Goal: Task Accomplishment & Management: Use online tool/utility

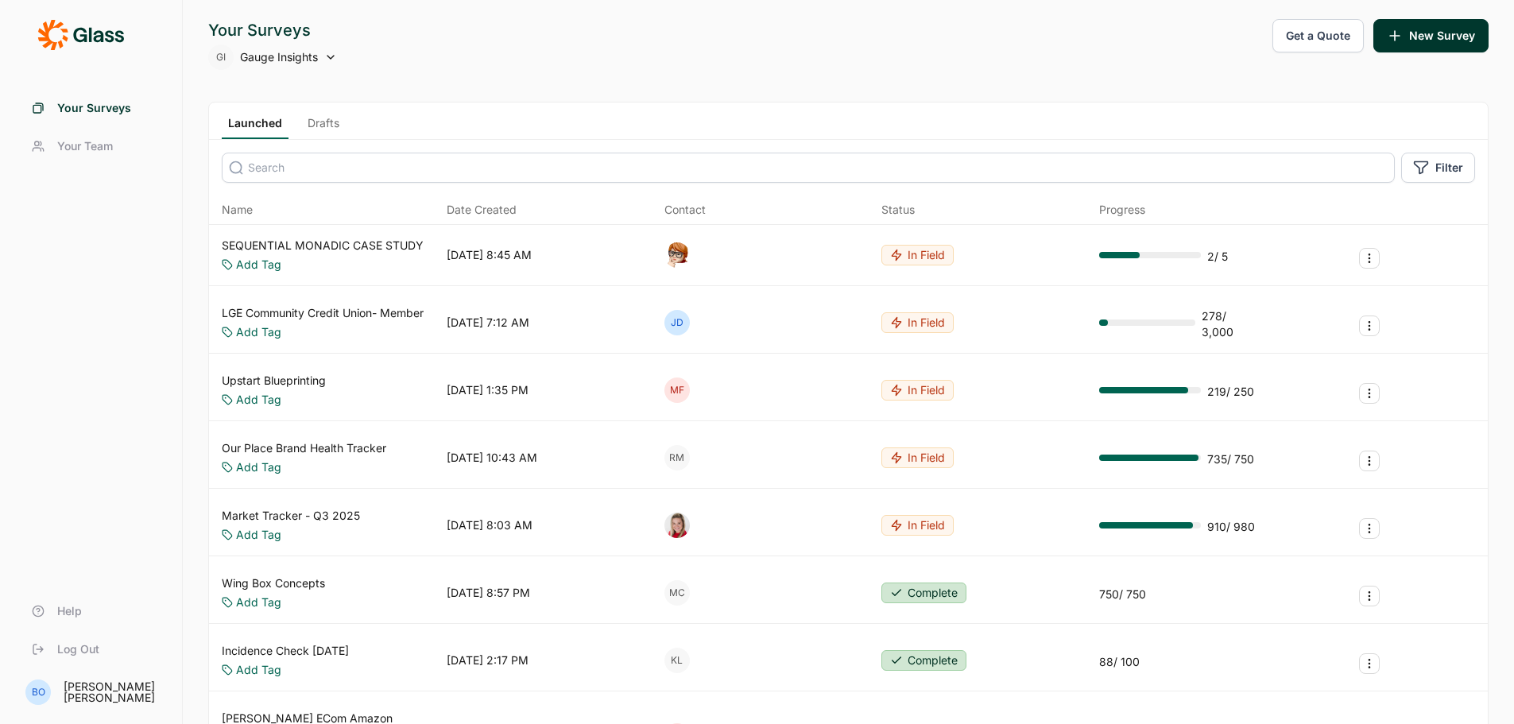
click at [556, 173] on input at bounding box center [808, 168] width 1173 height 30
click at [325, 122] on link "Drafts" at bounding box center [323, 127] width 45 height 24
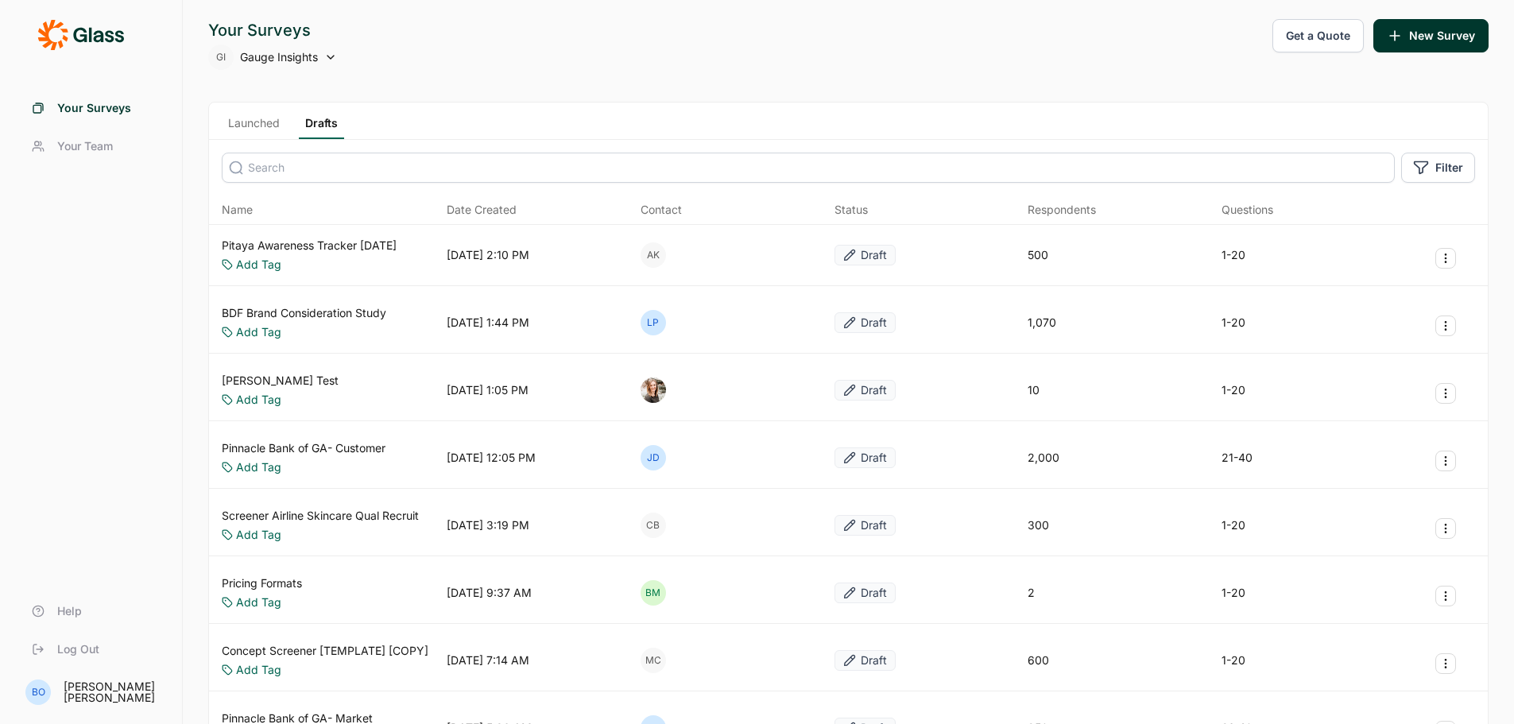
click at [316, 164] on input at bounding box center [808, 168] width 1173 height 30
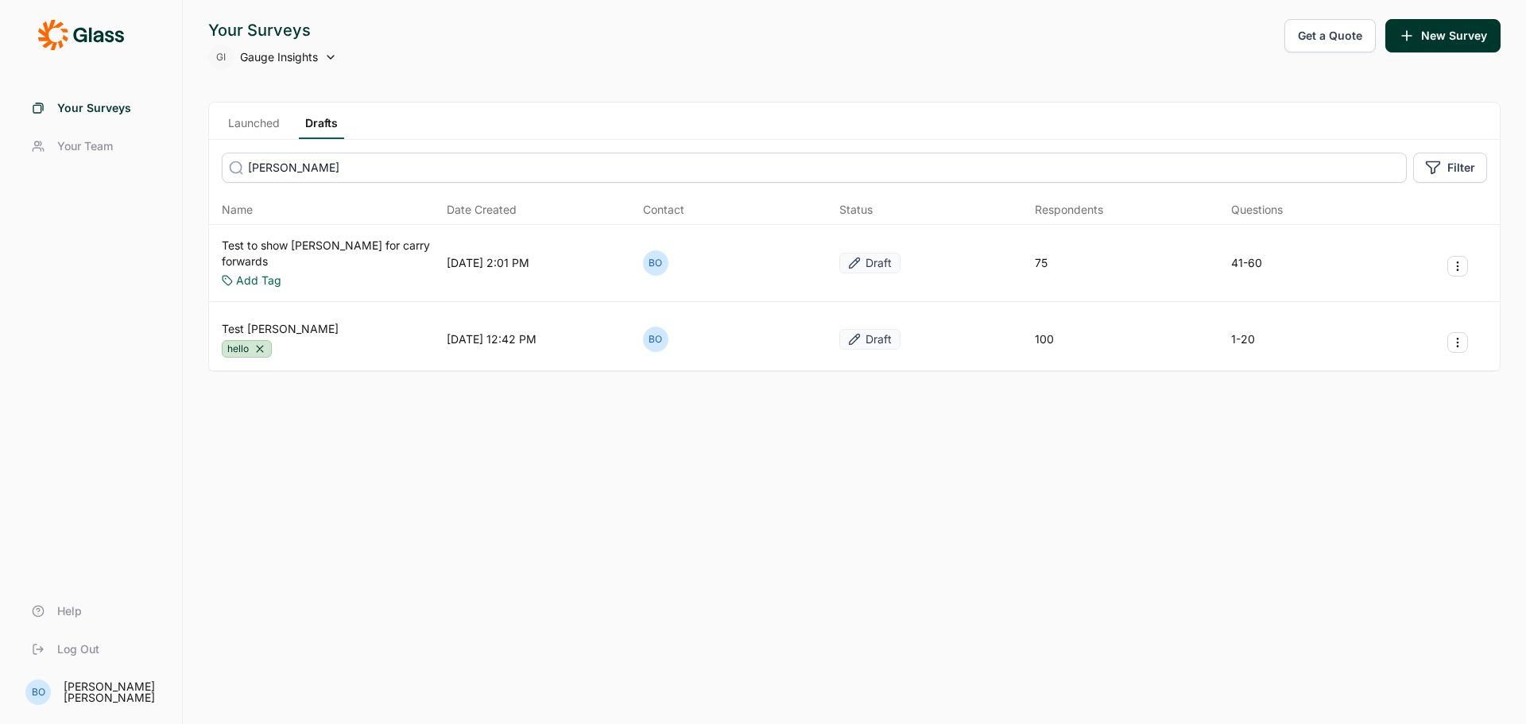
type input "[PERSON_NAME]"
click at [279, 321] on link "Test [PERSON_NAME]" at bounding box center [280, 329] width 117 height 16
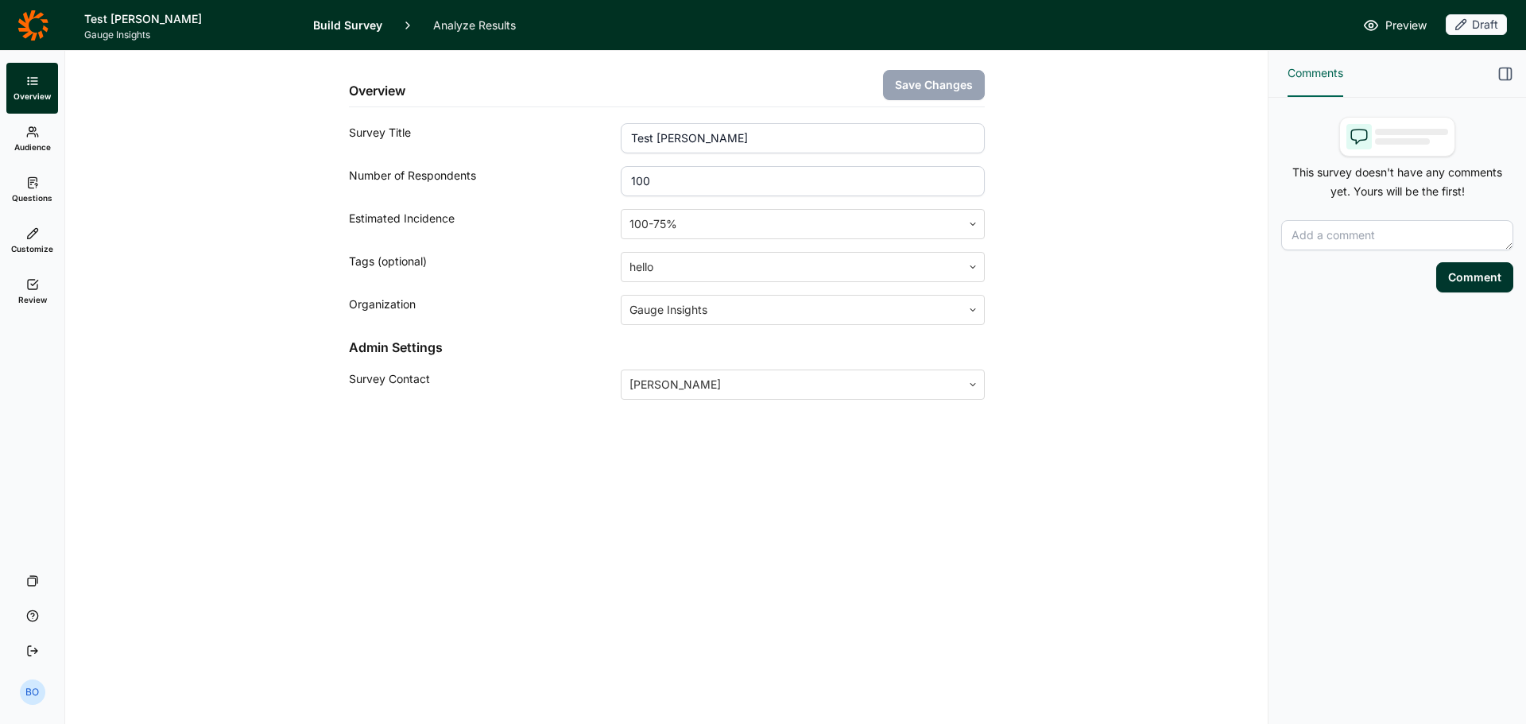
click at [30, 184] on use at bounding box center [32, 182] width 9 height 10
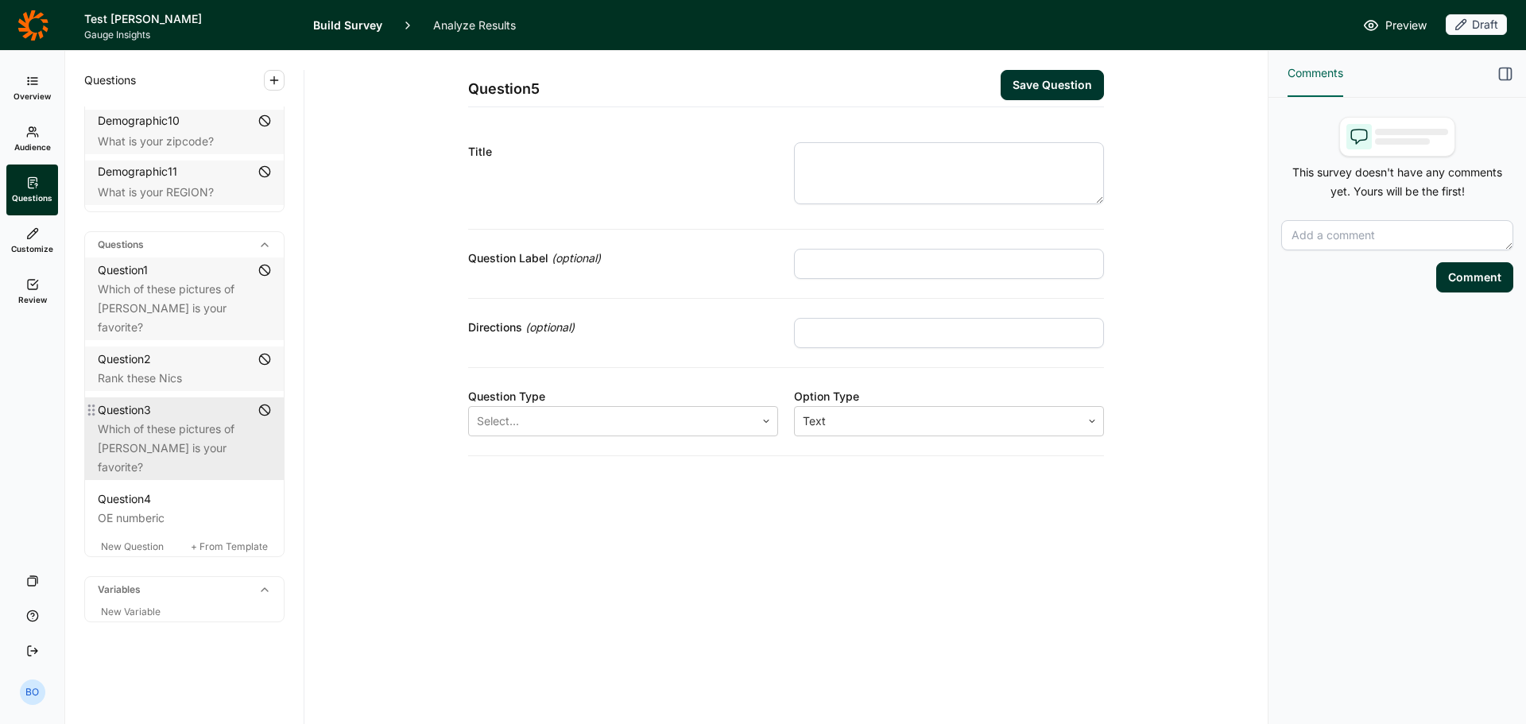
scroll to position [615, 0]
click at [150, 545] on span "New Question" at bounding box center [132, 547] width 63 height 12
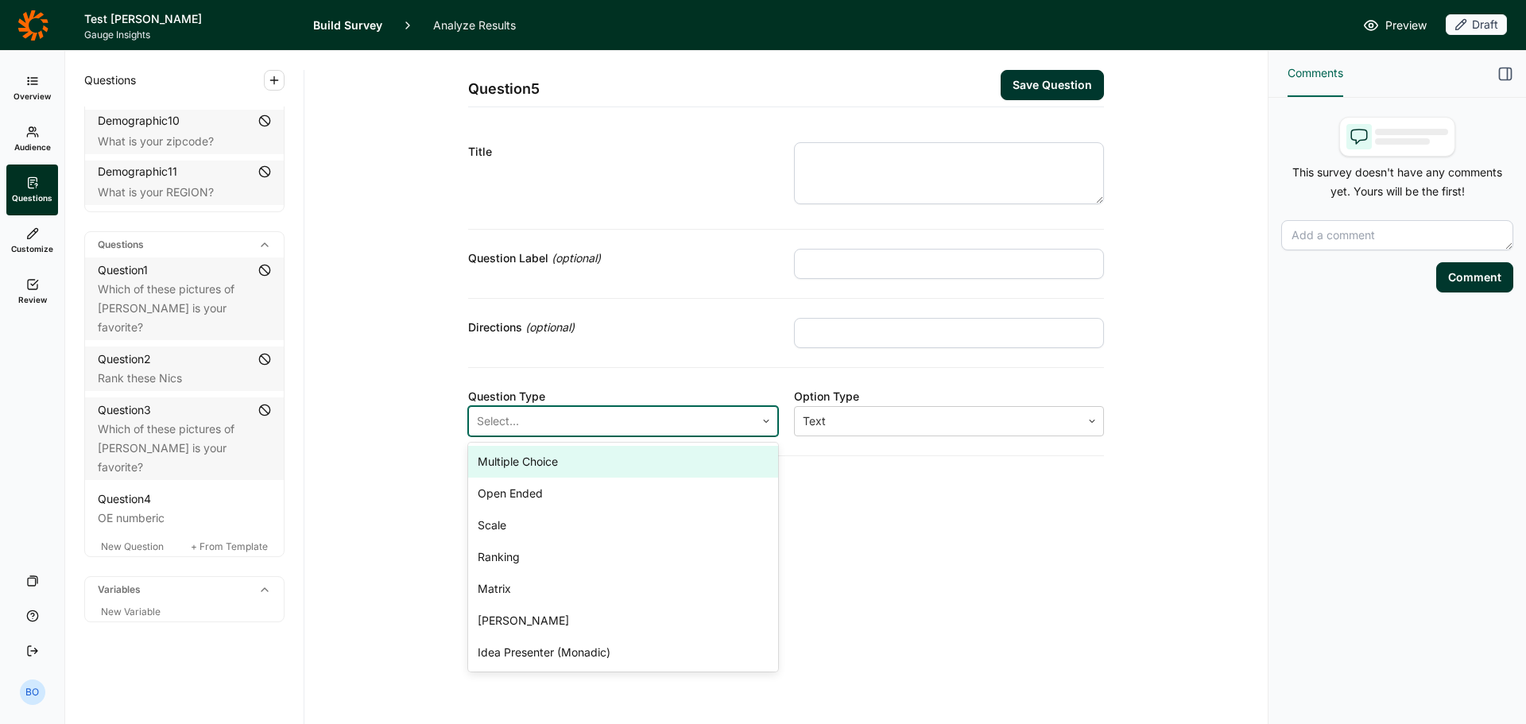
click at [666, 428] on div at bounding box center [612, 421] width 270 height 22
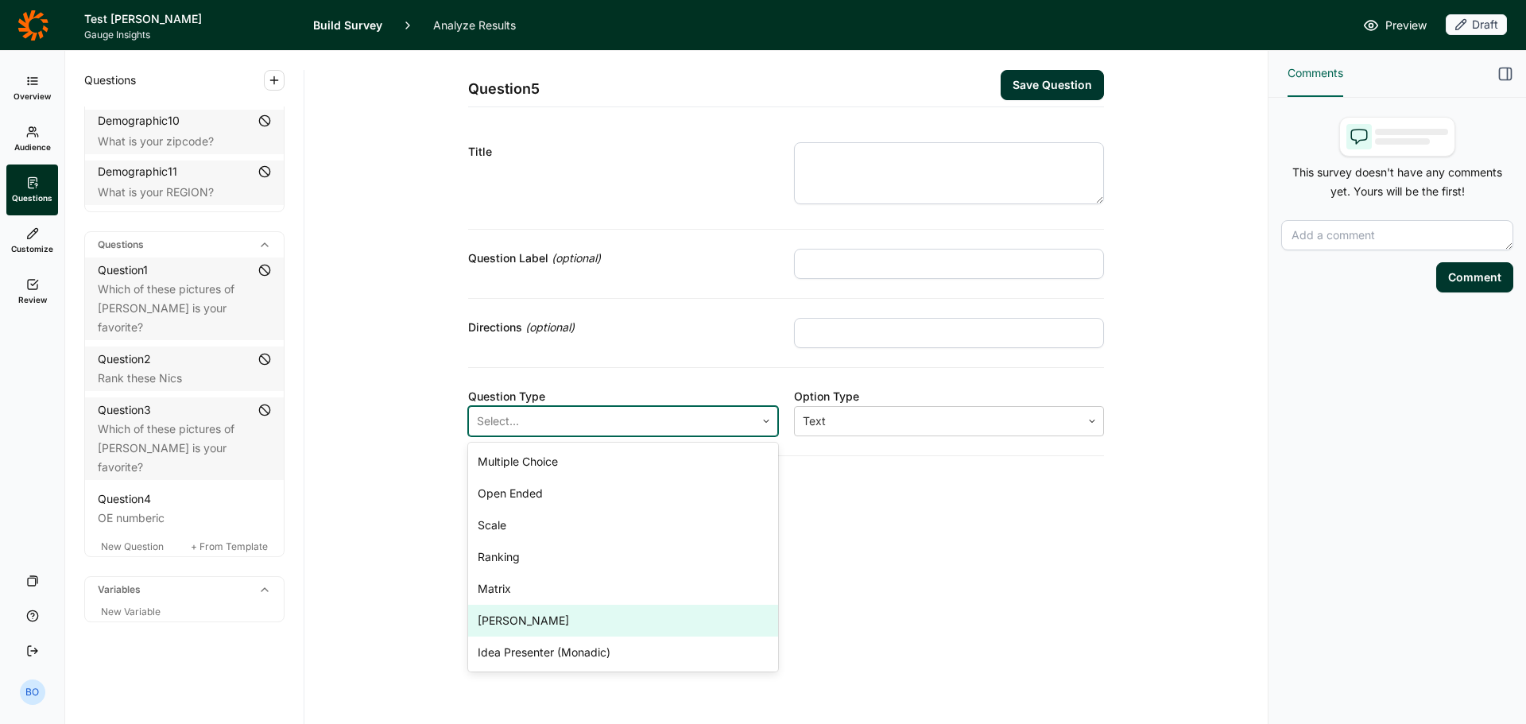
click at [595, 618] on div "[PERSON_NAME]" at bounding box center [623, 621] width 310 height 32
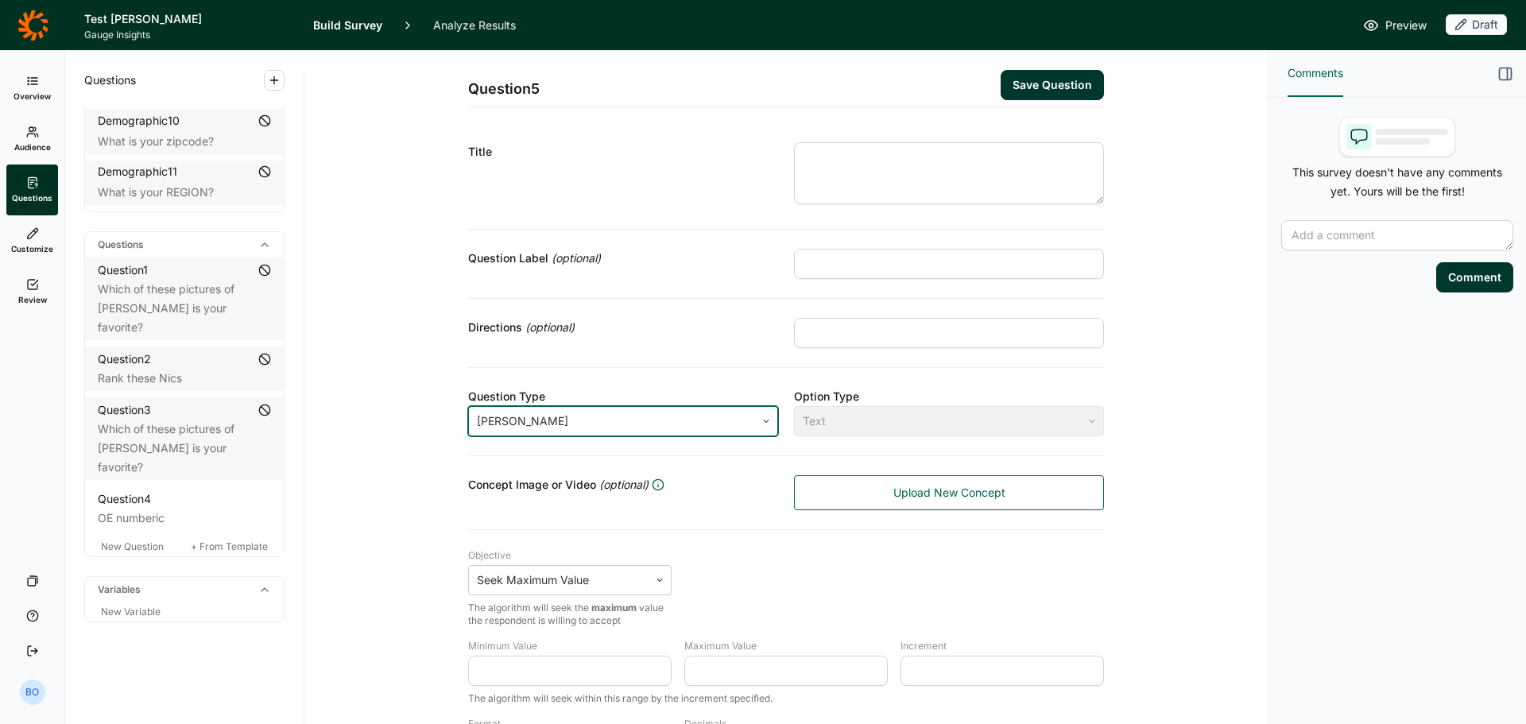
click at [914, 180] on textarea at bounding box center [949, 173] width 310 height 62
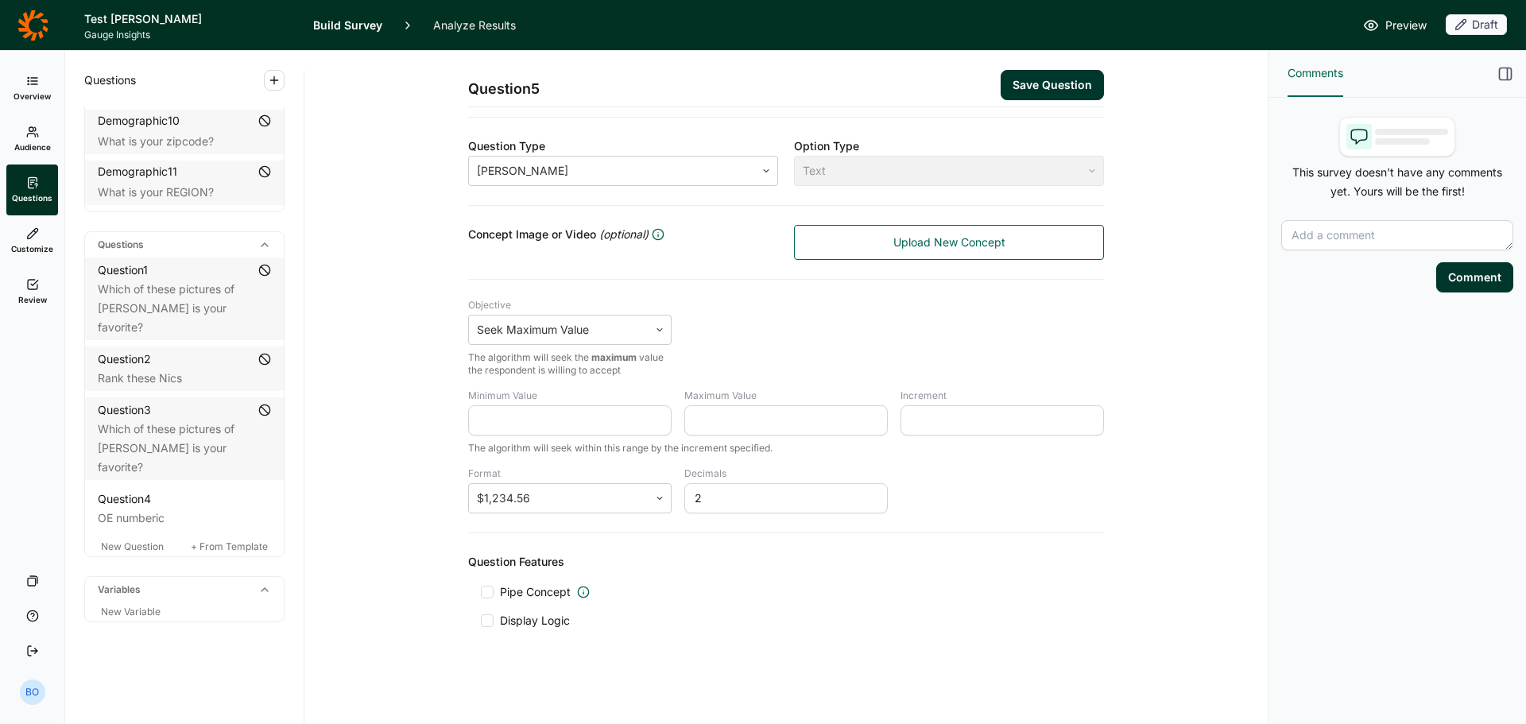
type textarea "fdafds"
click at [572, 424] on input "Minimum Value" at bounding box center [570, 420] width 204 height 30
type input "1"
click at [776, 425] on input "Maximum Value" at bounding box center [786, 420] width 204 height 30
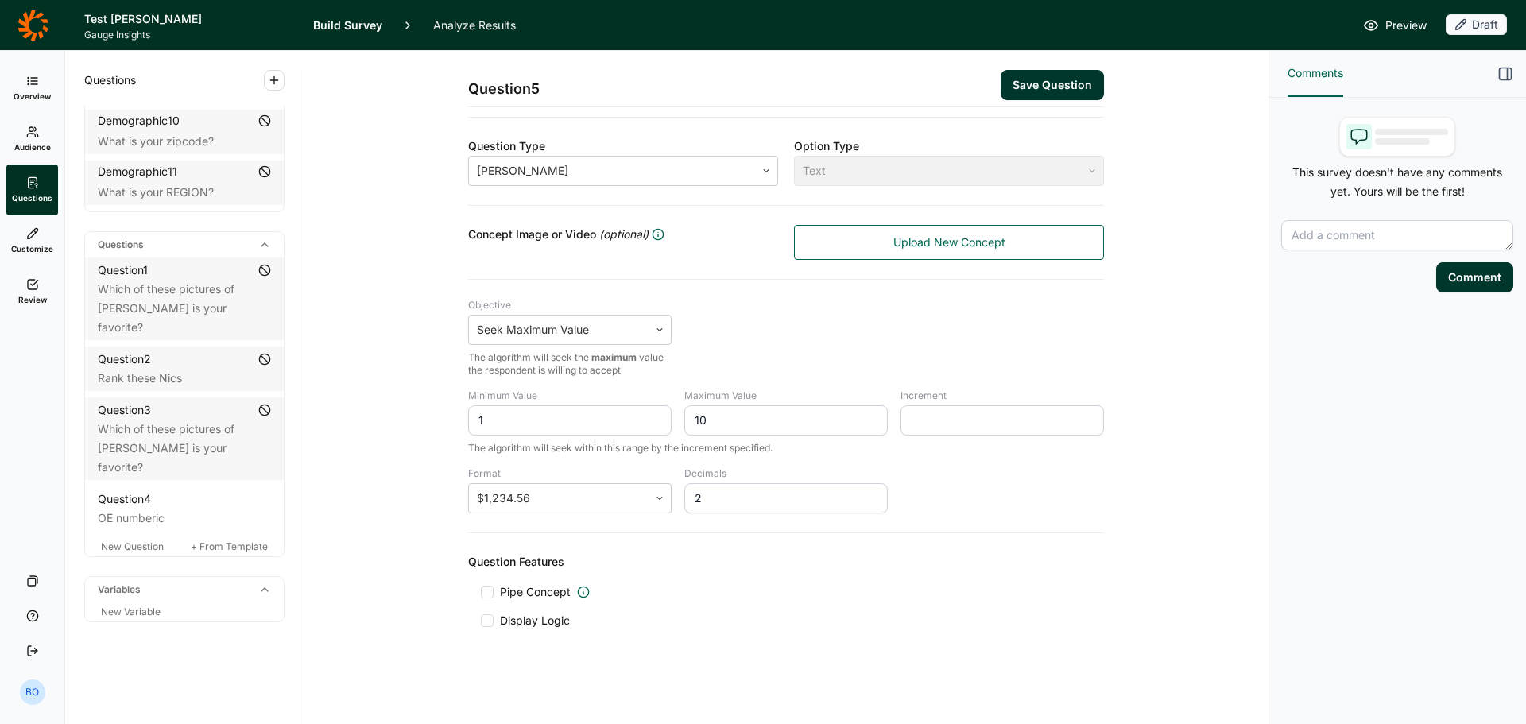
type input "10"
click at [966, 419] on input "Increment" at bounding box center [1003, 420] width 204 height 30
type input "1"
click at [1047, 95] on button "Save Question" at bounding box center [1052, 85] width 103 height 30
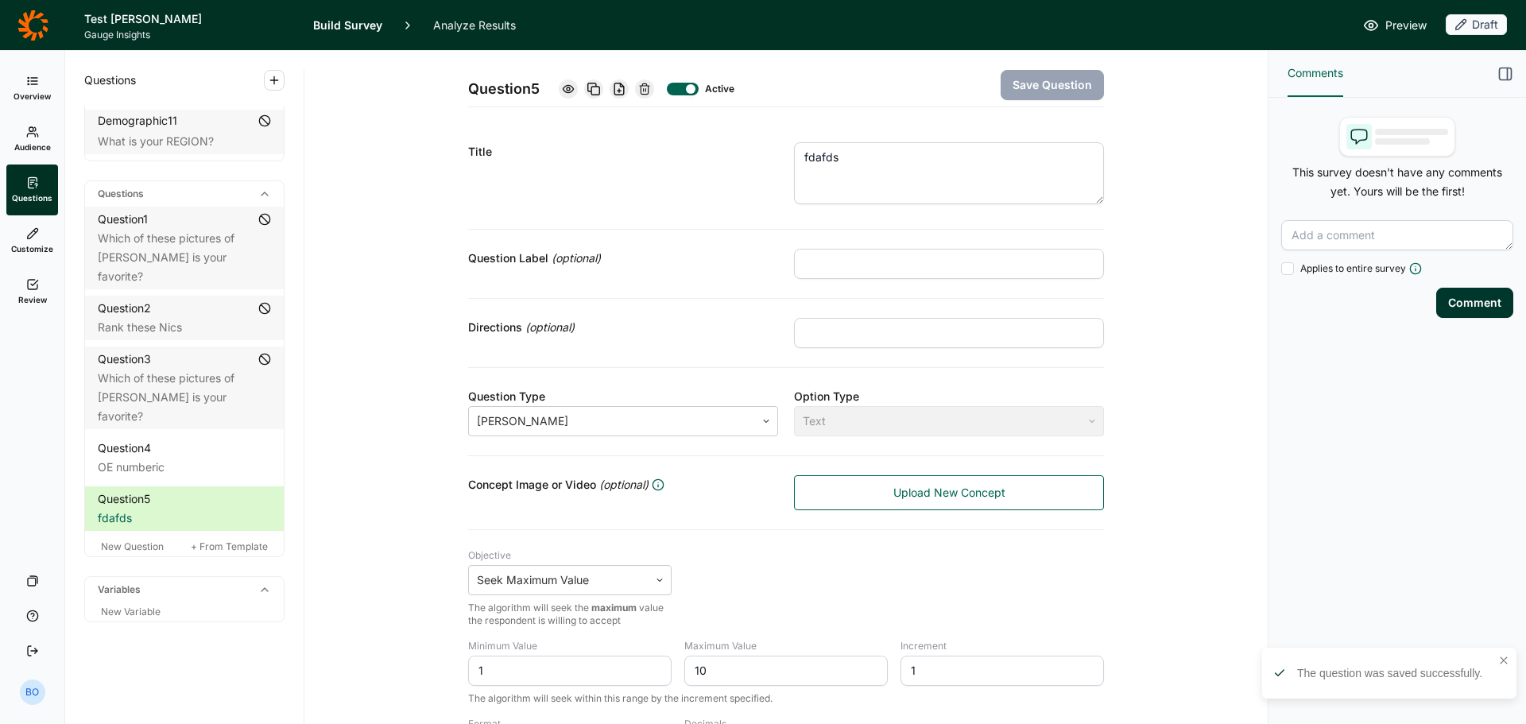
scroll to position [665, 0]
drag, startPoint x: 110, startPoint y: 547, endPoint x: 409, endPoint y: 451, distance: 314.8
click at [110, 547] on span "New Question" at bounding box center [132, 547] width 63 height 12
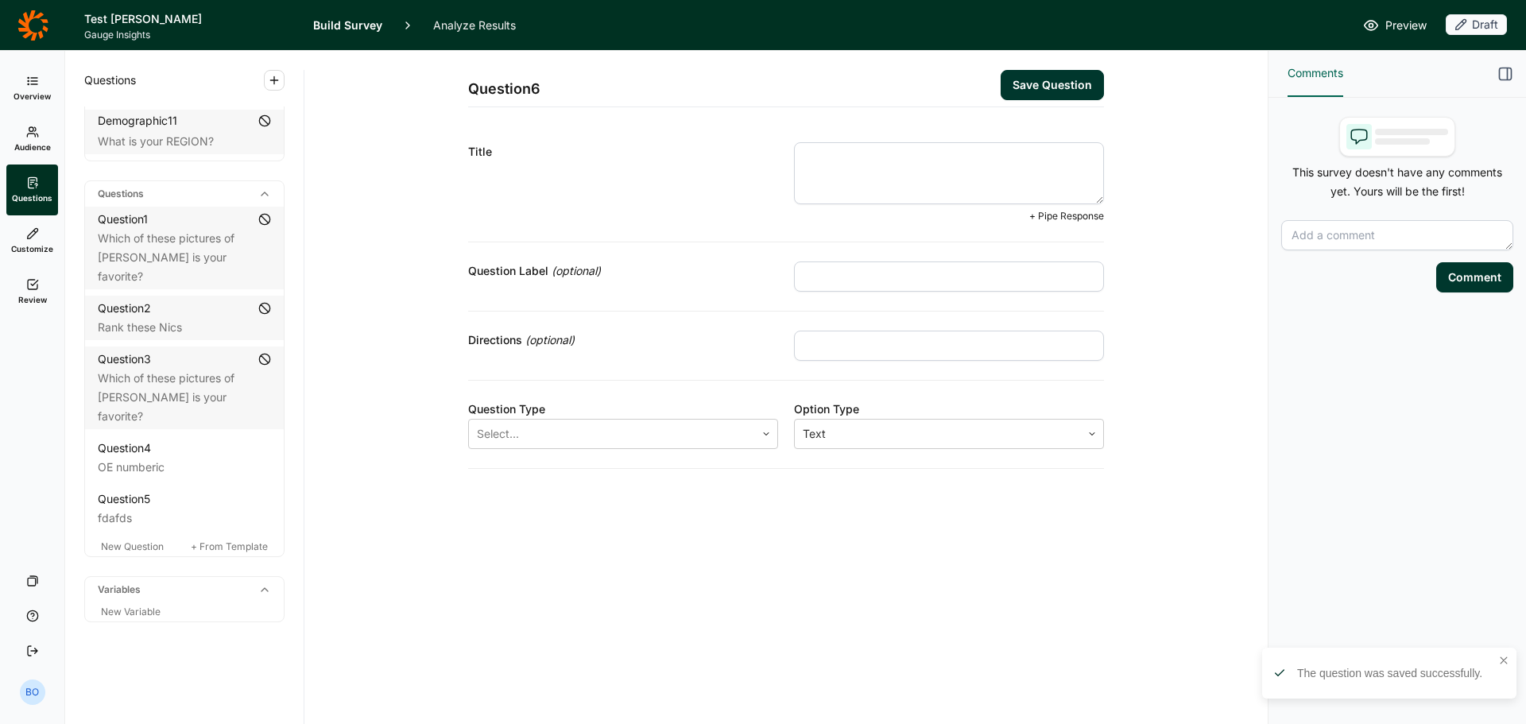
click at [881, 180] on textarea at bounding box center [949, 173] width 310 height 62
type textarea "is"
click at [1076, 219] on span "+ Pipe Response" at bounding box center [1066, 216] width 75 height 13
click at [1067, 225] on div "Title is + Pipe Response Choose question: 4) OE numberic" at bounding box center [786, 182] width 636 height 119
click at [727, 444] on div at bounding box center [612, 434] width 270 height 22
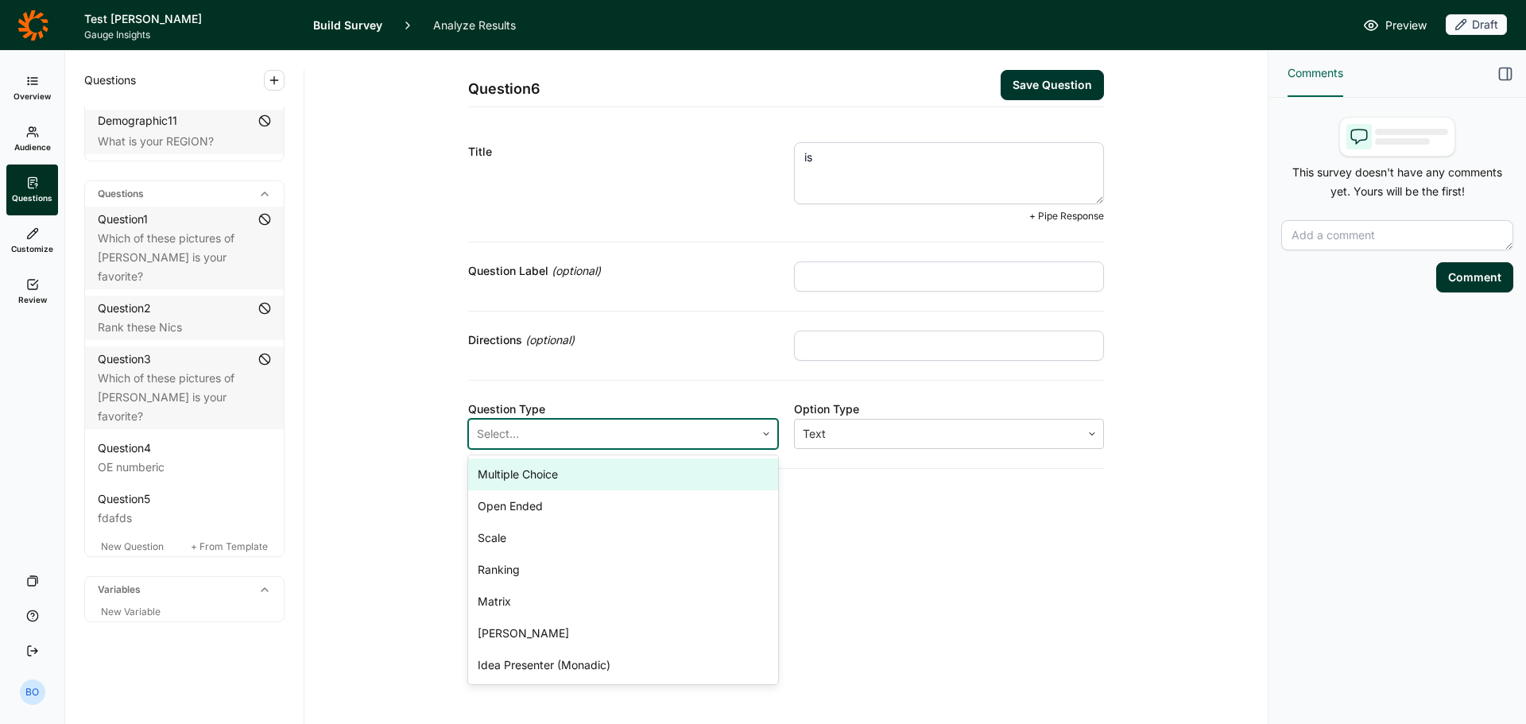
click at [690, 473] on div "Multiple Choice" at bounding box center [623, 475] width 310 height 32
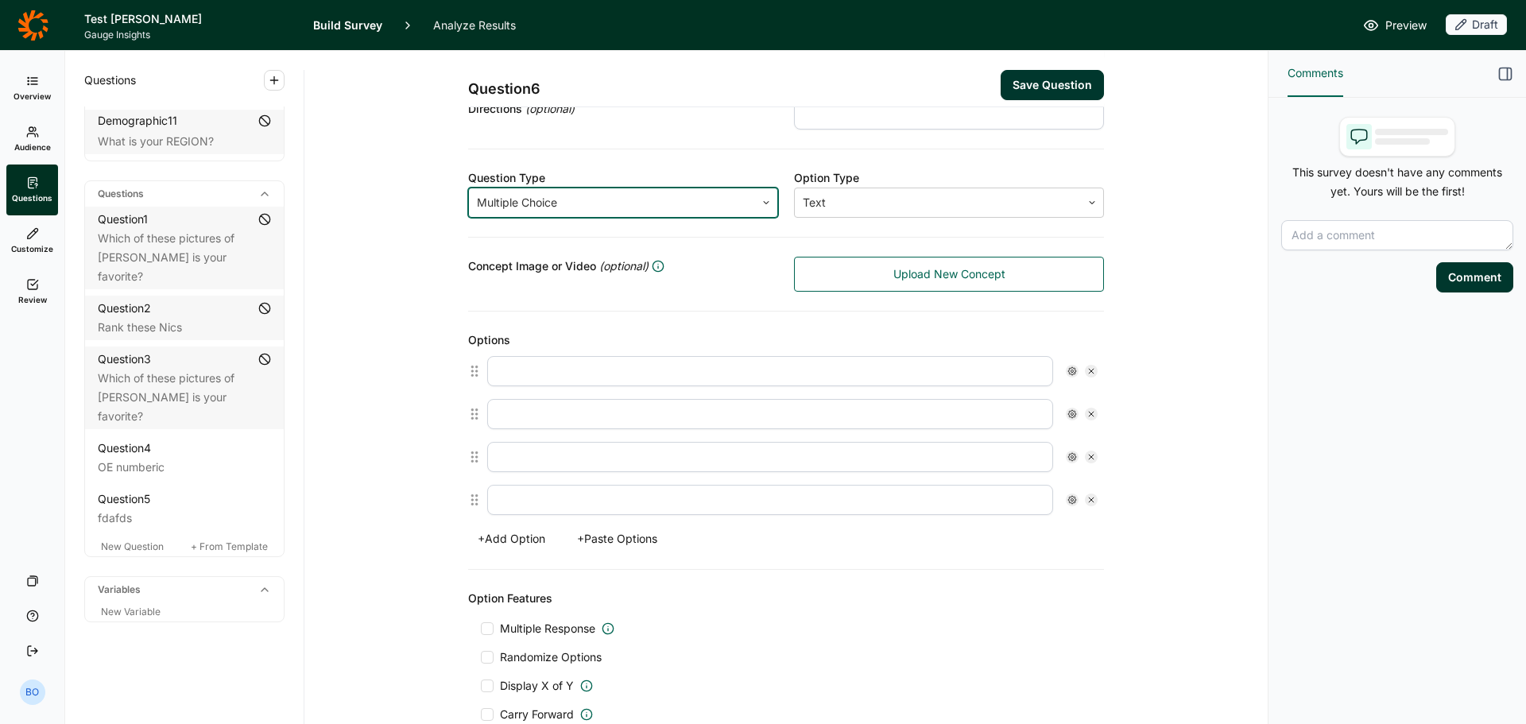
scroll to position [469, 0]
